Goal: Information Seeking & Learning: Learn about a topic

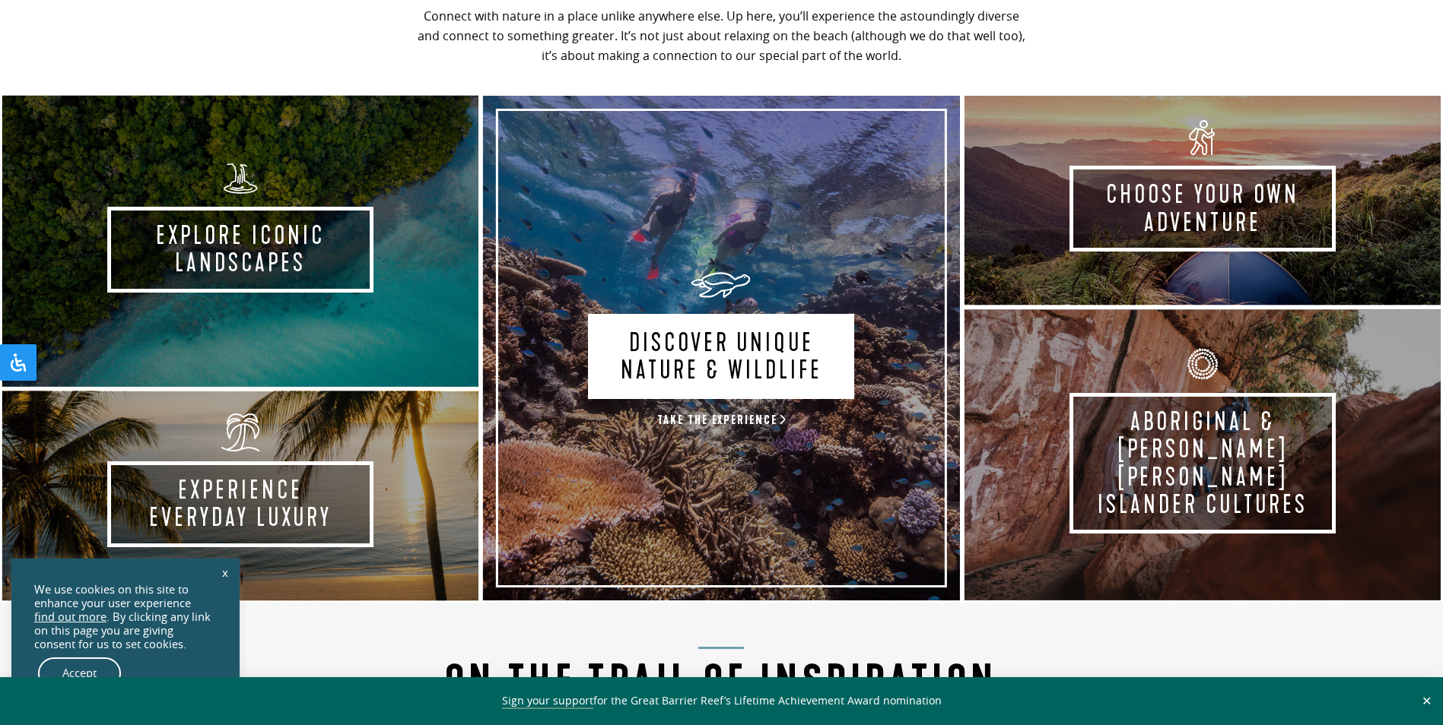
scroll to position [989, 0]
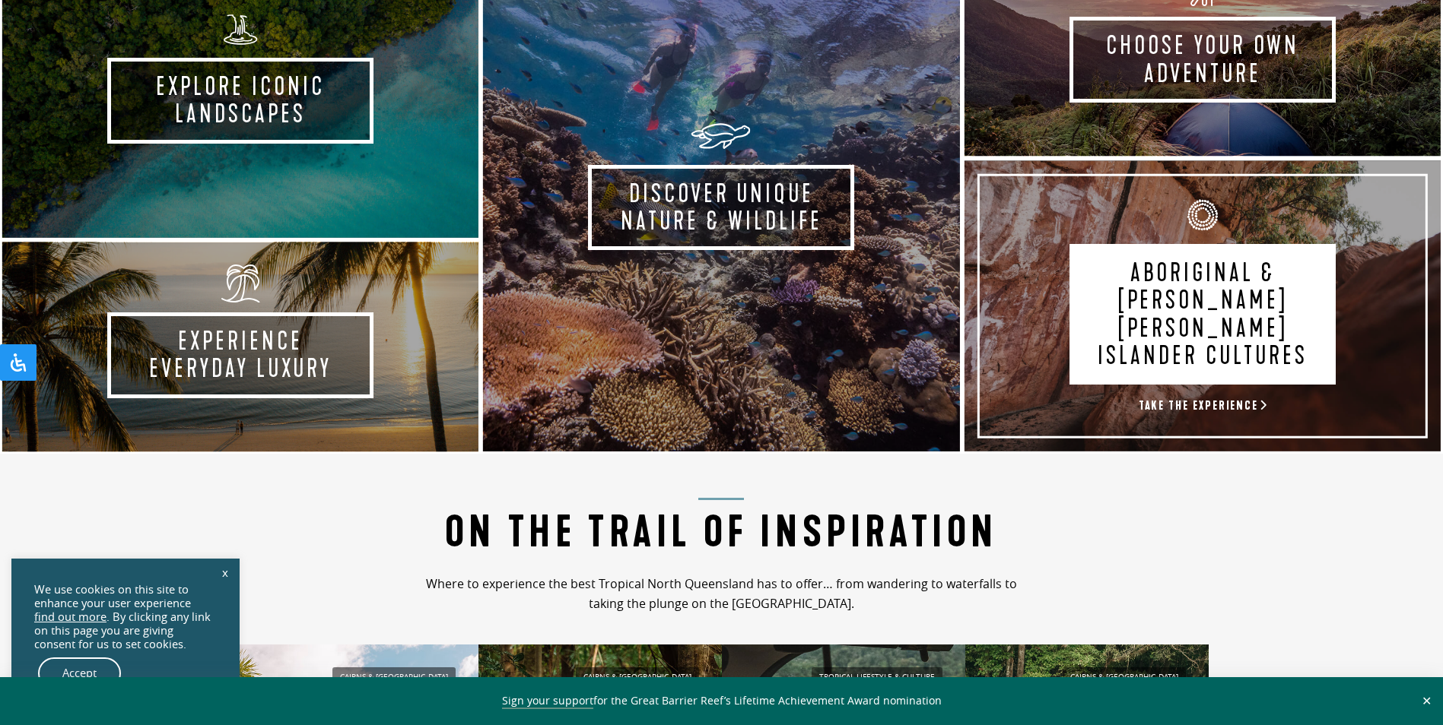
click at [1128, 363] on link "Aboriginal & Torres Strait Islander Cultures Take the experience" at bounding box center [1202, 306] width 481 height 296
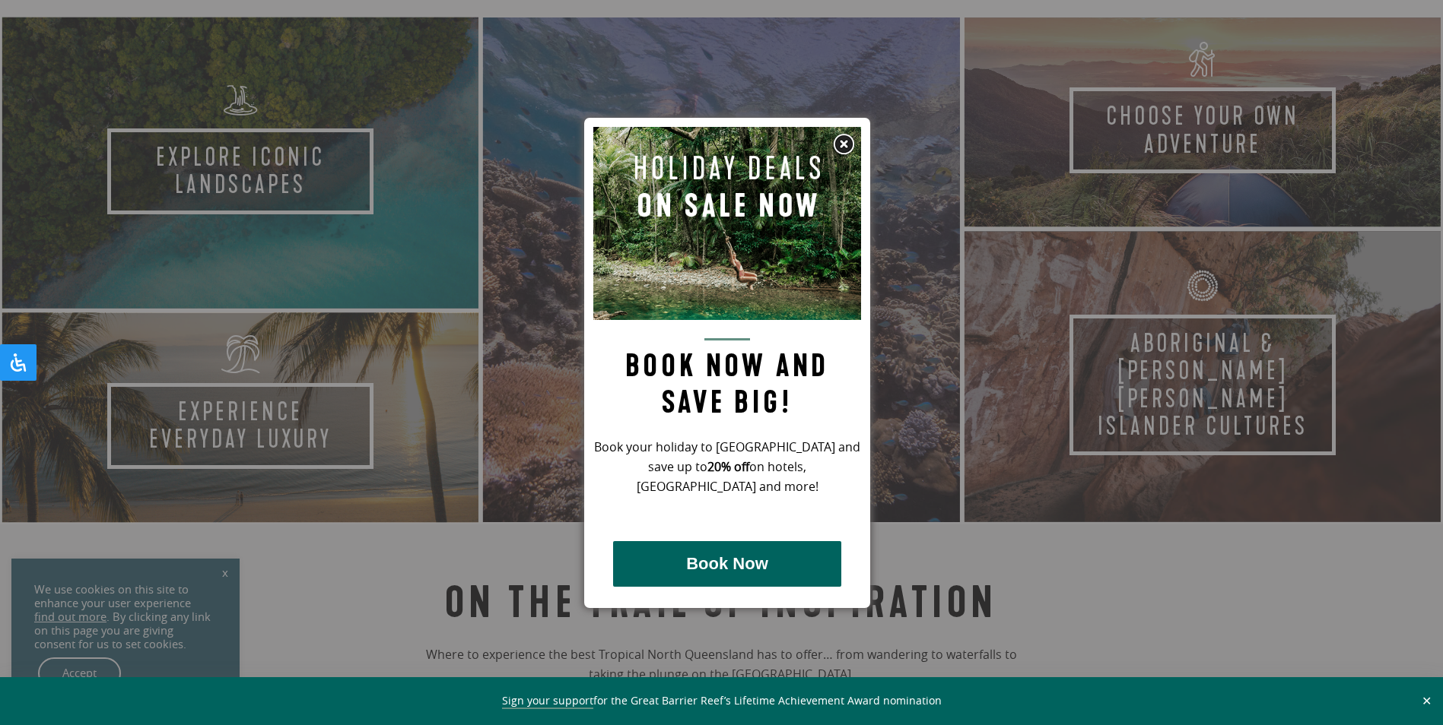
scroll to position [684, 0]
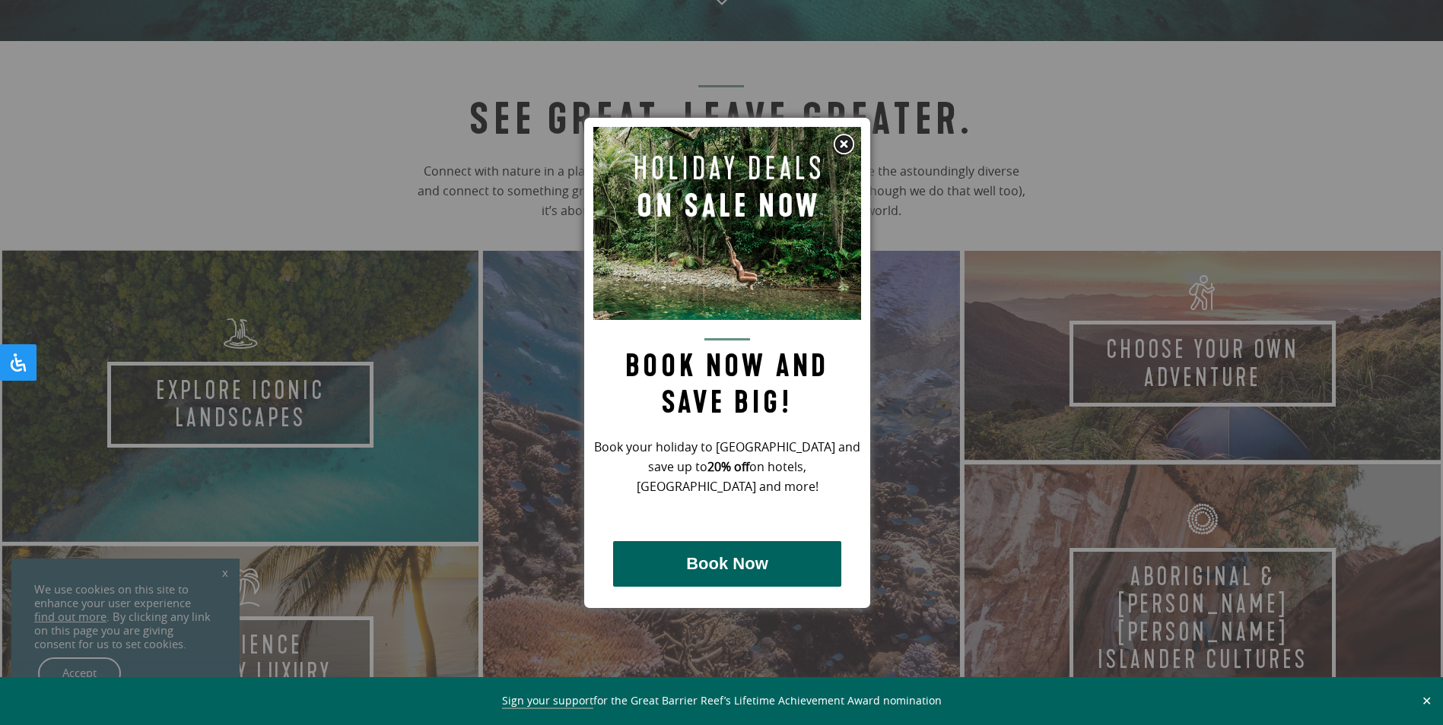
click at [840, 145] on img at bounding box center [843, 144] width 23 height 23
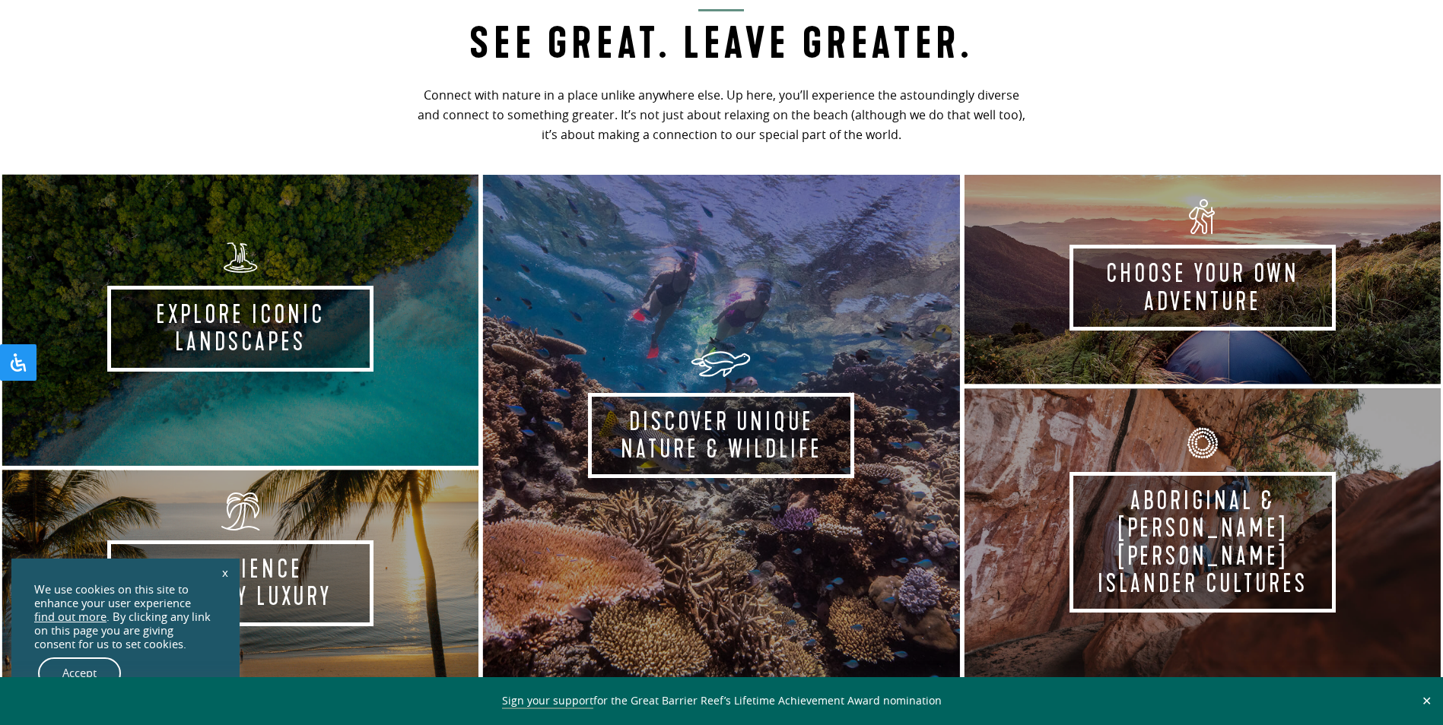
scroll to position [532, 0]
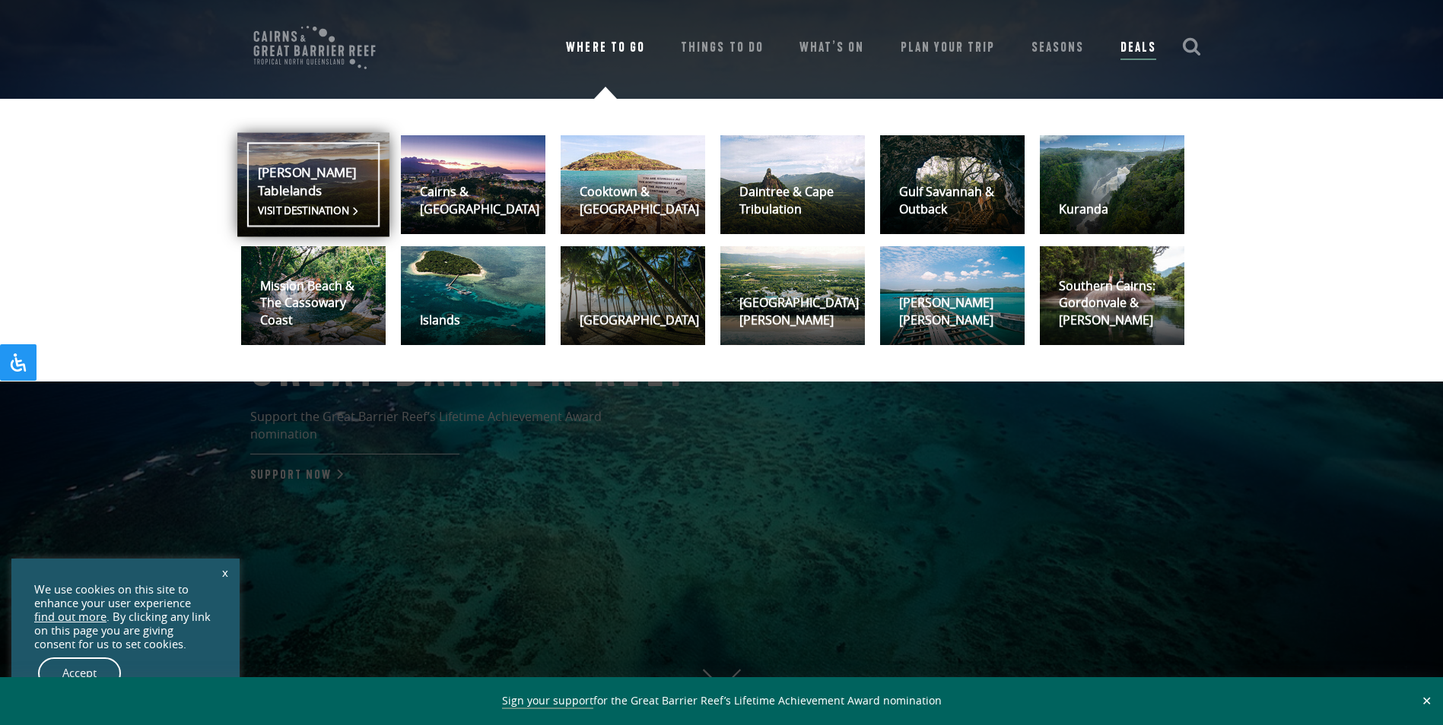
click at [278, 198] on link "[PERSON_NAME] Tablelands Visit destination" at bounding box center [313, 185] width 152 height 104
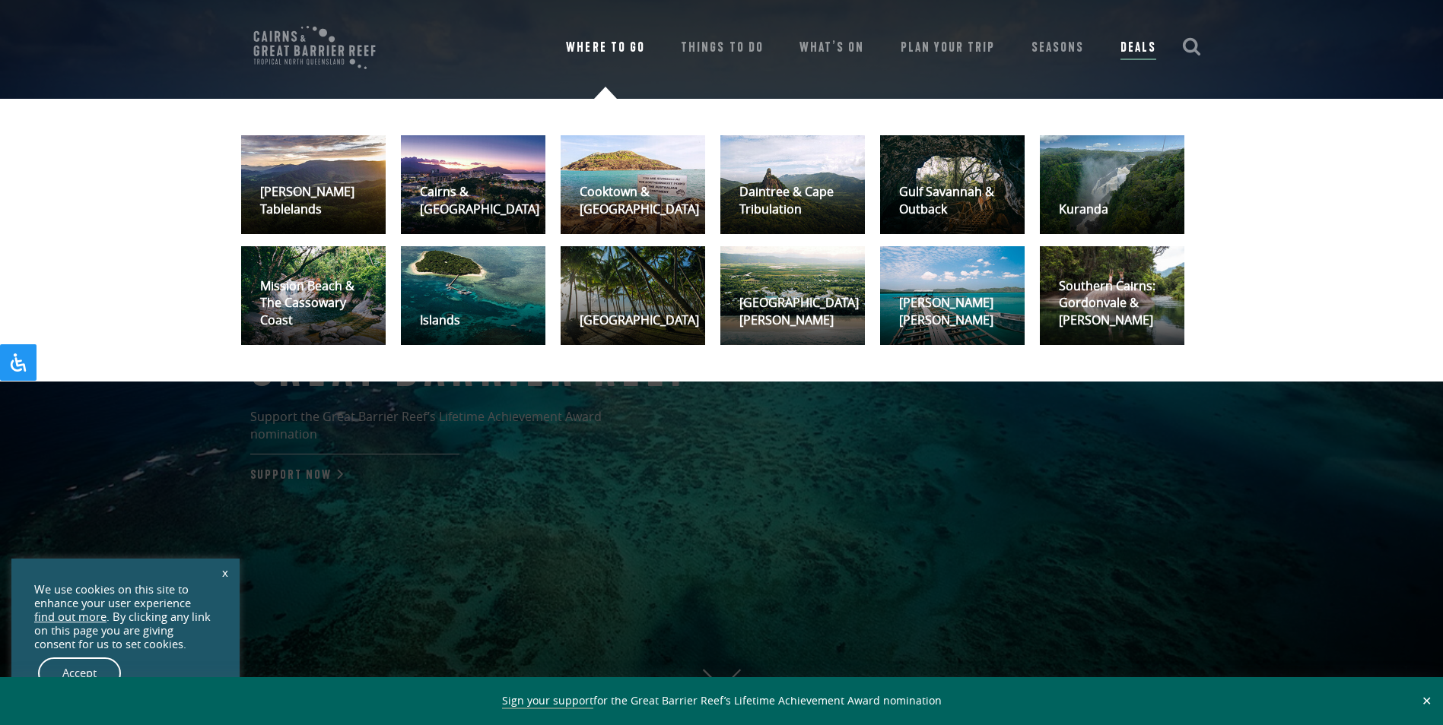
click at [598, 45] on link "Where To Go" at bounding box center [605, 47] width 78 height 21
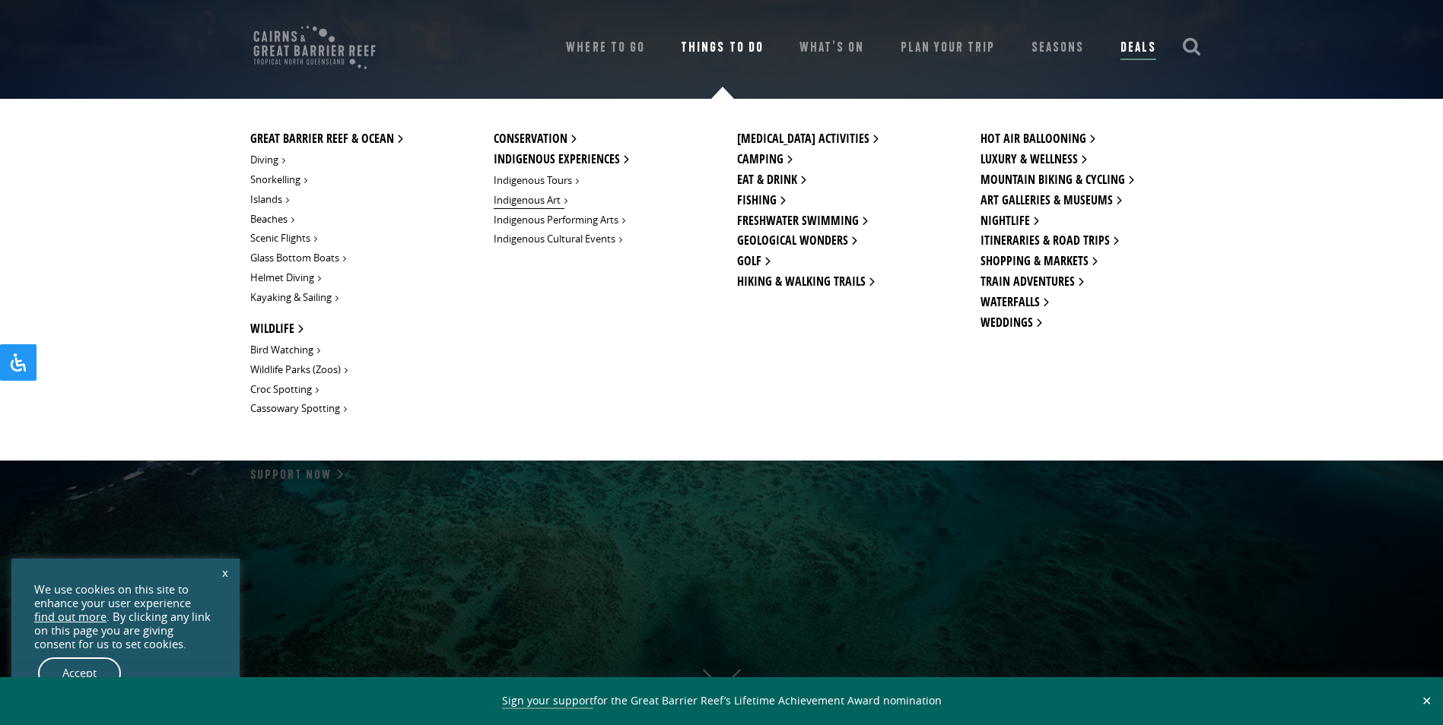
click at [528, 199] on link "Indigenous Art" at bounding box center [529, 200] width 71 height 17
